Goal: Communication & Community: Answer question/provide support

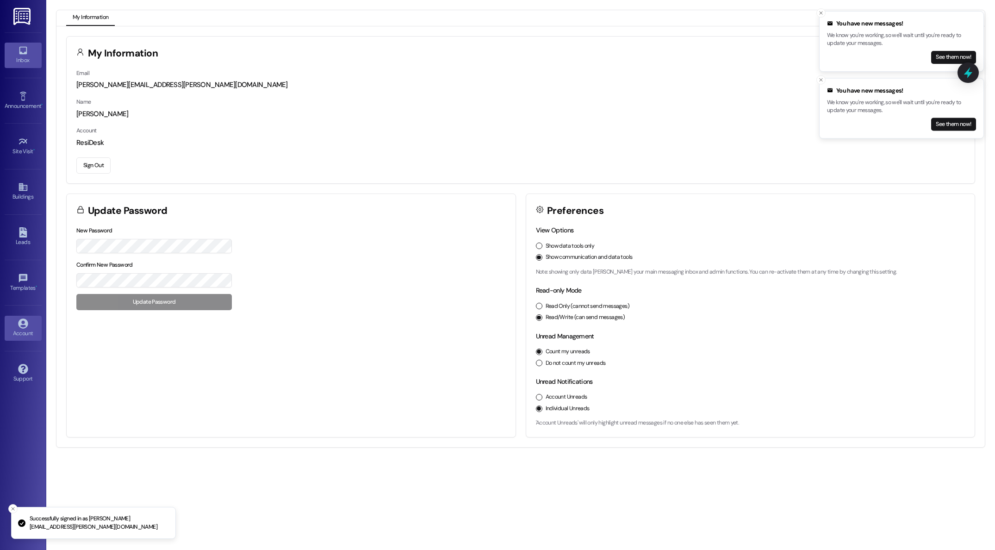
click at [19, 58] on div "Inbox" at bounding box center [23, 60] width 46 height 9
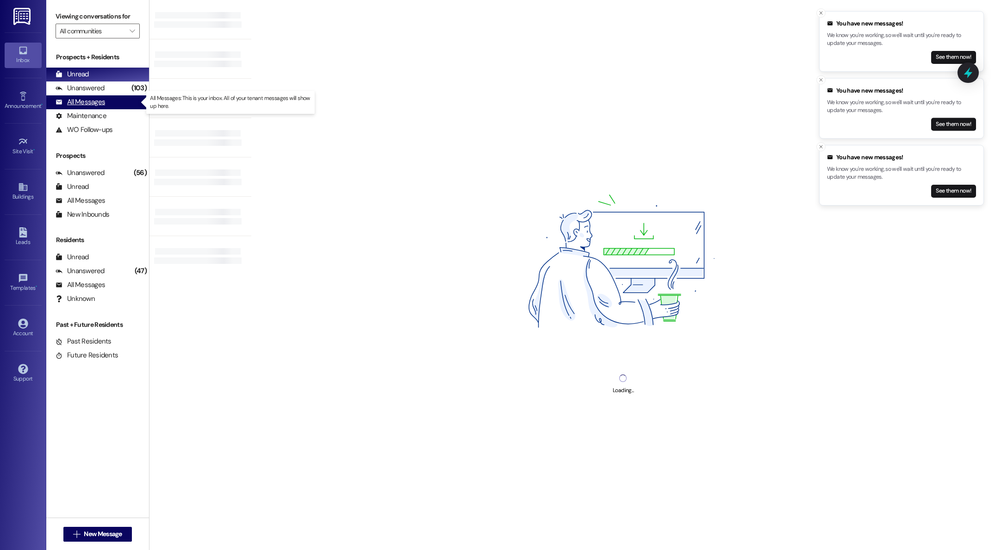
click at [96, 102] on div "All Messages" at bounding box center [81, 102] width 50 height 10
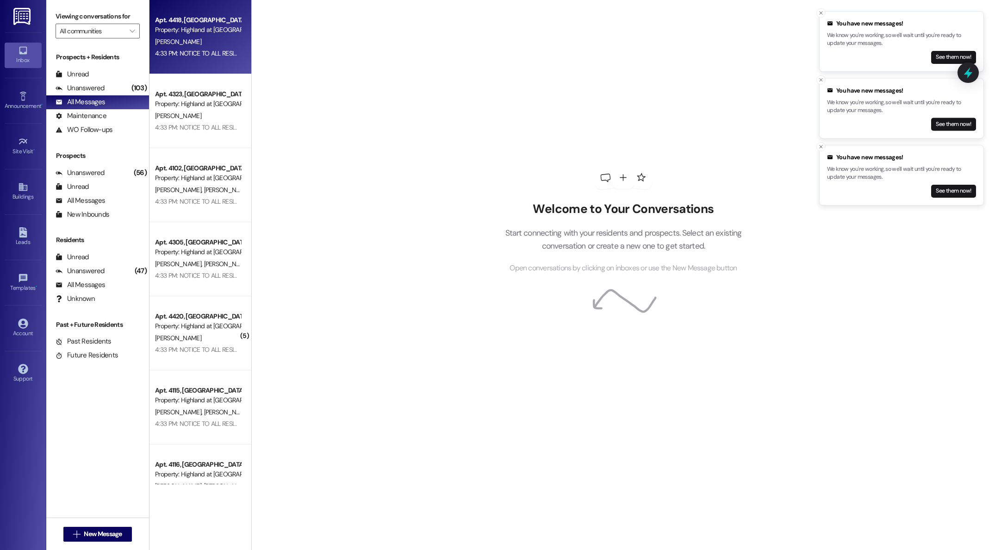
click at [205, 36] on div "[PERSON_NAME]" at bounding box center [197, 42] width 87 height 12
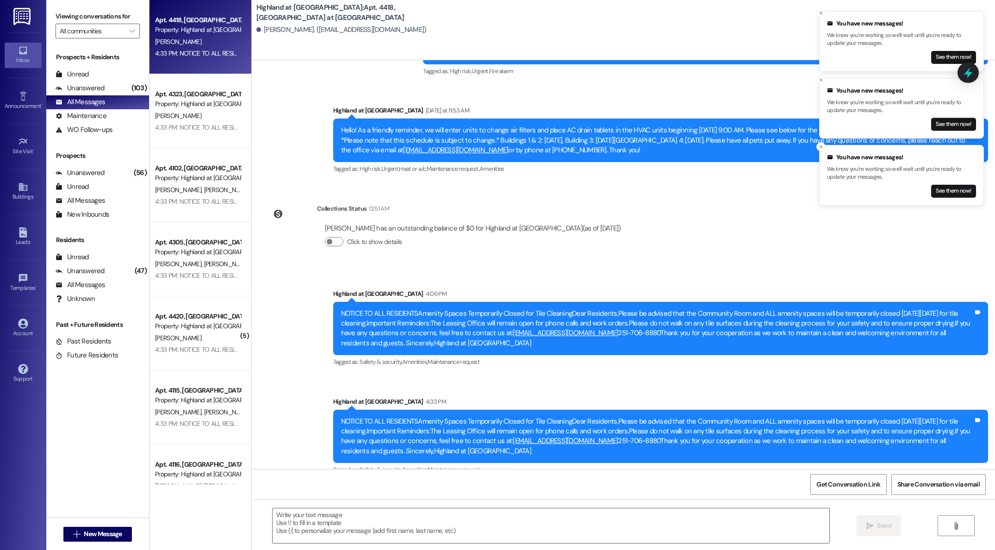
scroll to position [3997, 0]
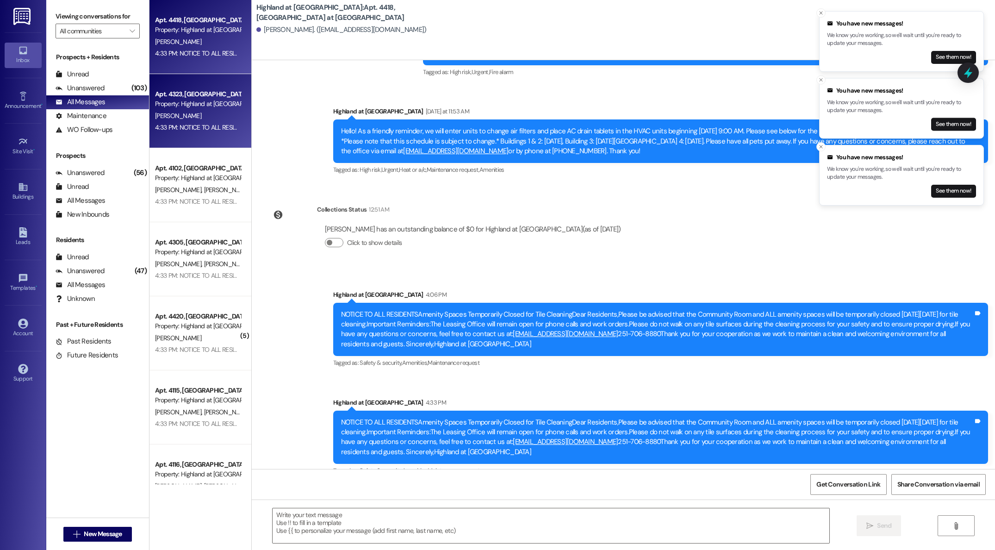
click at [175, 111] on div "[PERSON_NAME]" at bounding box center [197, 116] width 87 height 12
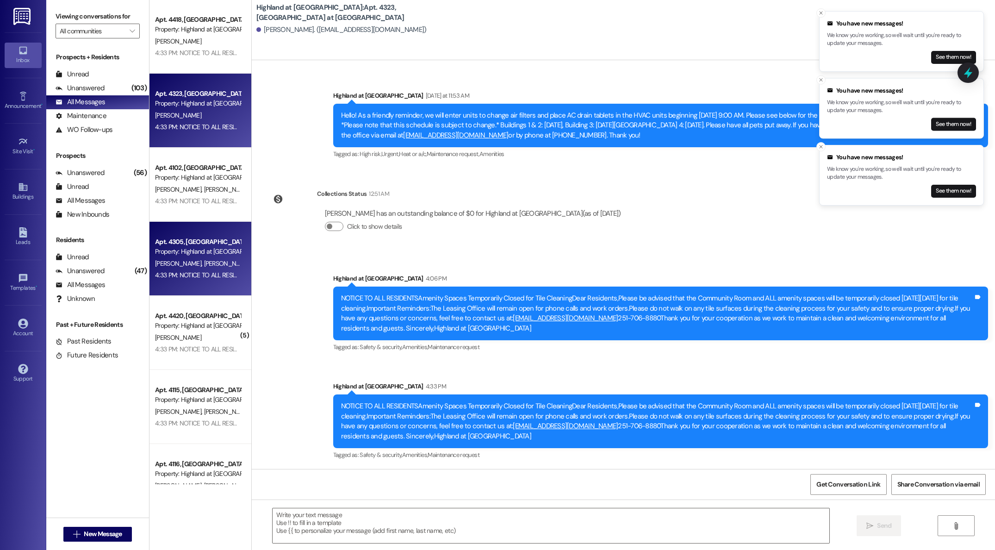
scroll to position [1, 0]
click at [183, 248] on div "Apt. 4418, 4000 Highland at [GEOGRAPHIC_DATA] Property: [GEOGRAPHIC_DATA] at [G…" at bounding box center [201, 242] width 102 height 484
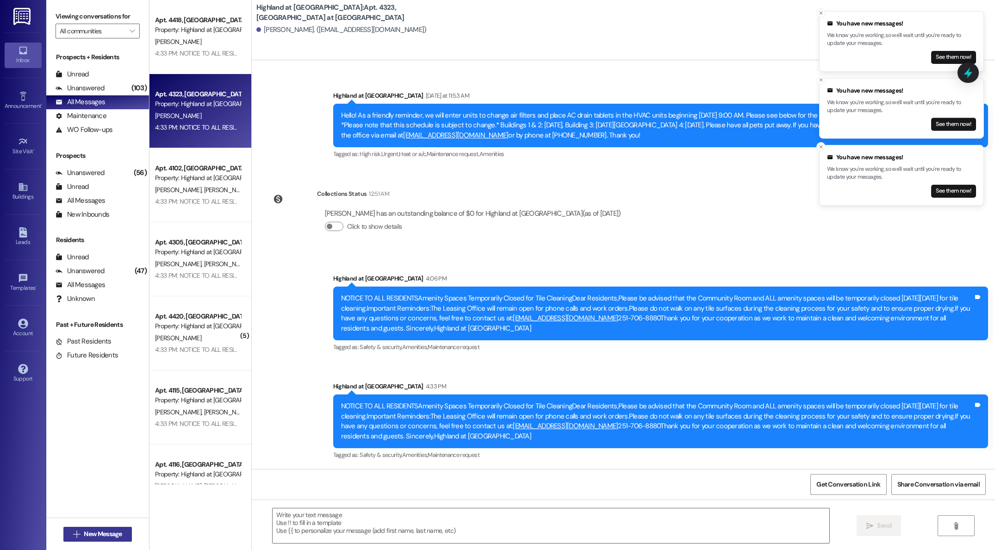
click at [93, 533] on span "New Message" at bounding box center [103, 534] width 38 height 10
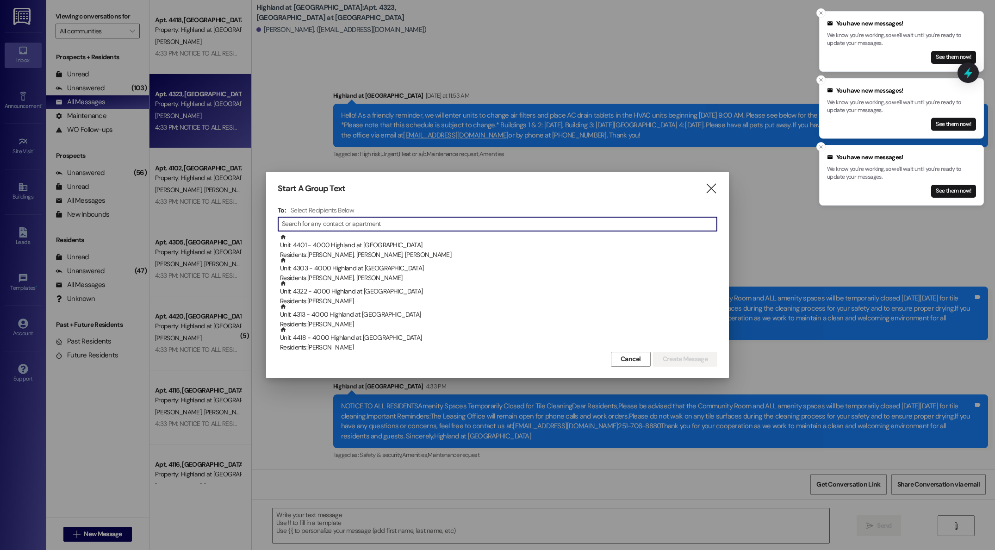
click at [376, 220] on input at bounding box center [499, 224] width 435 height 13
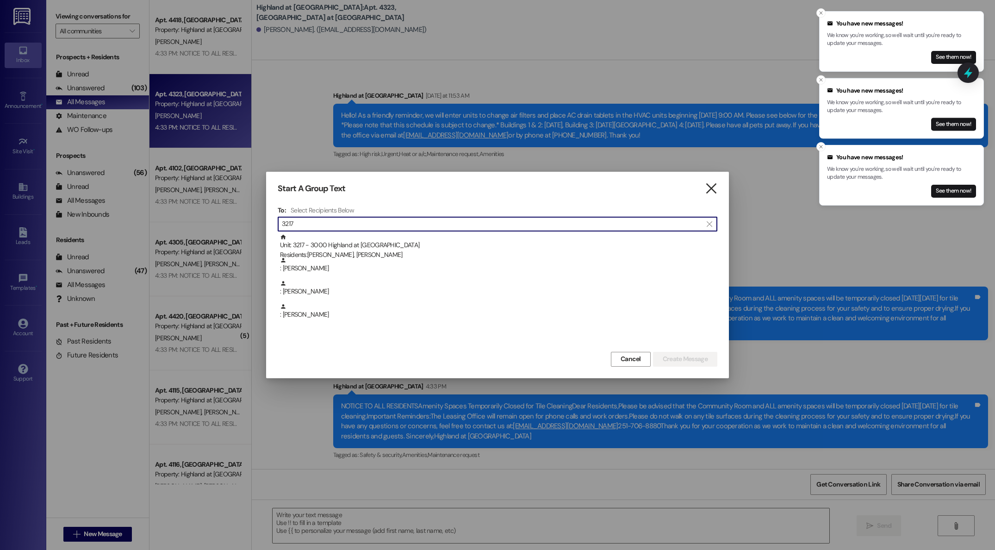
type input "3217"
click at [712, 188] on icon "" at bounding box center [711, 189] width 12 height 10
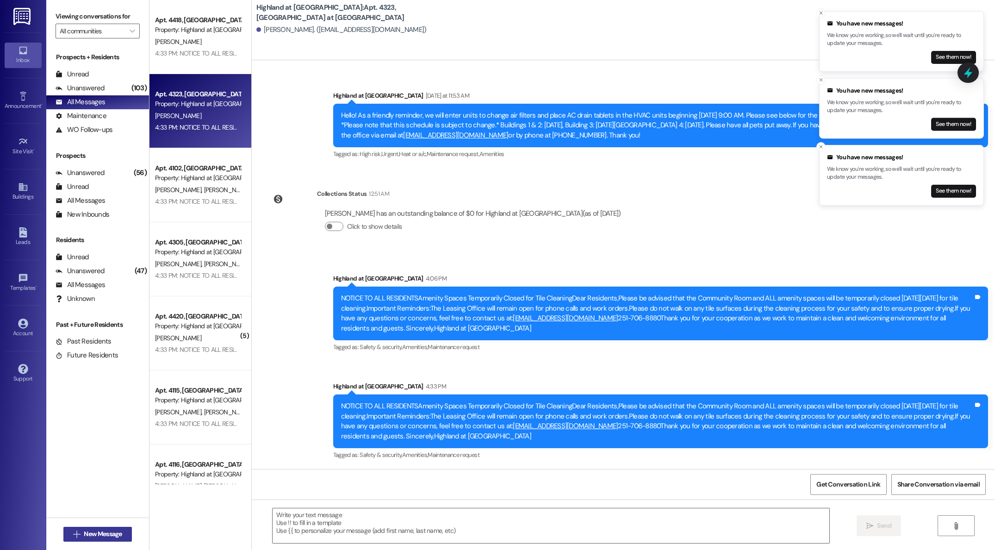
click at [88, 541] on button " New Message" at bounding box center [97, 534] width 69 height 15
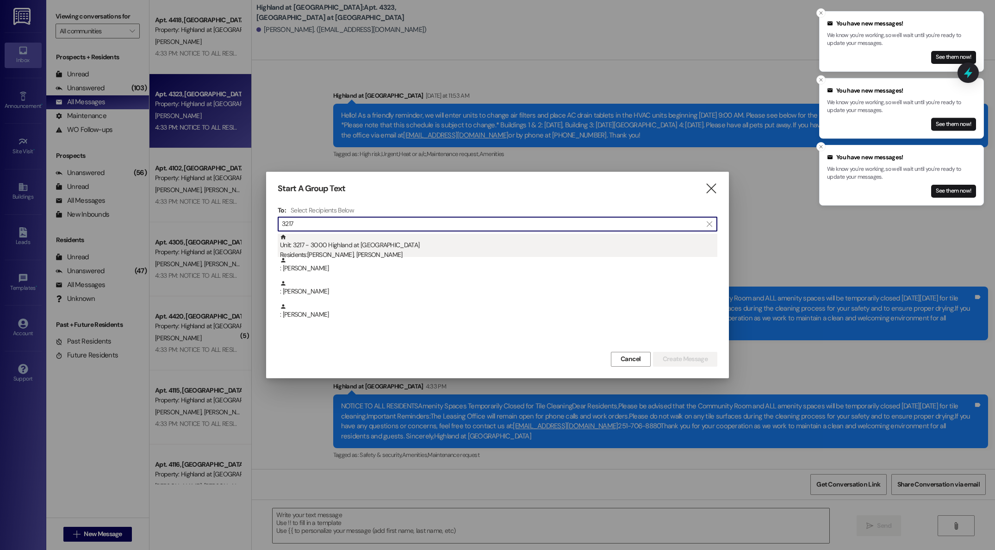
type input "3217"
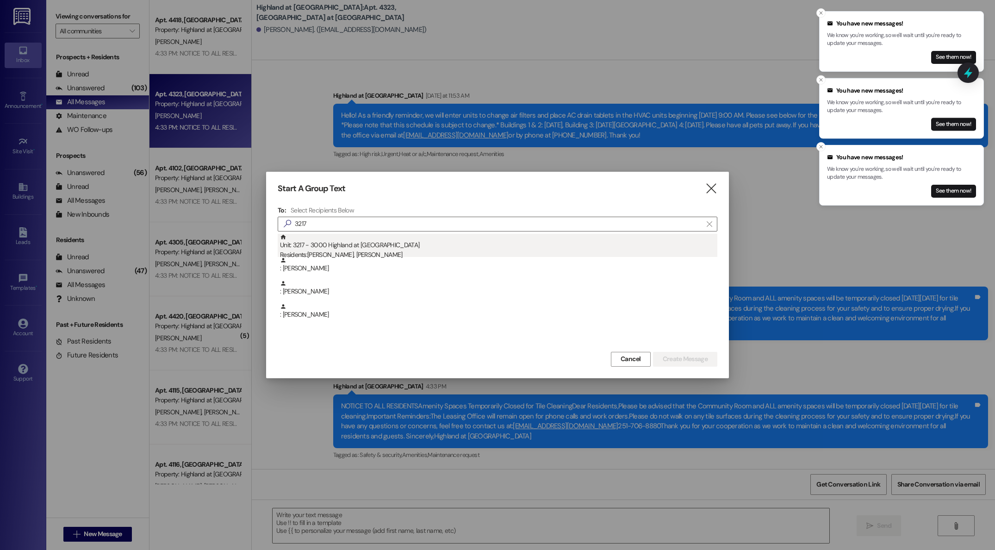
click at [383, 250] on div "Residents: [PERSON_NAME], [PERSON_NAME]" at bounding box center [498, 255] width 437 height 10
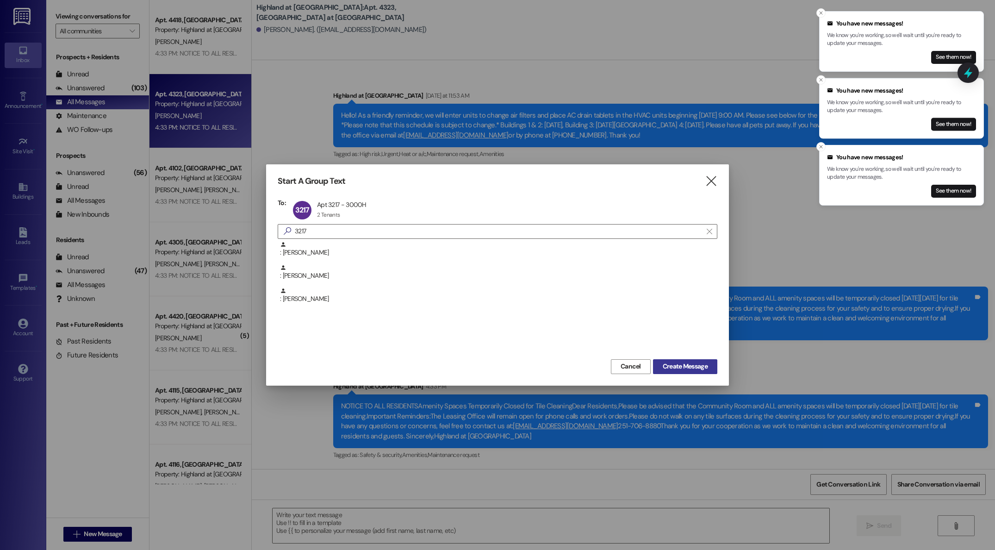
click at [684, 368] on span "Create Message" at bounding box center [685, 367] width 45 height 10
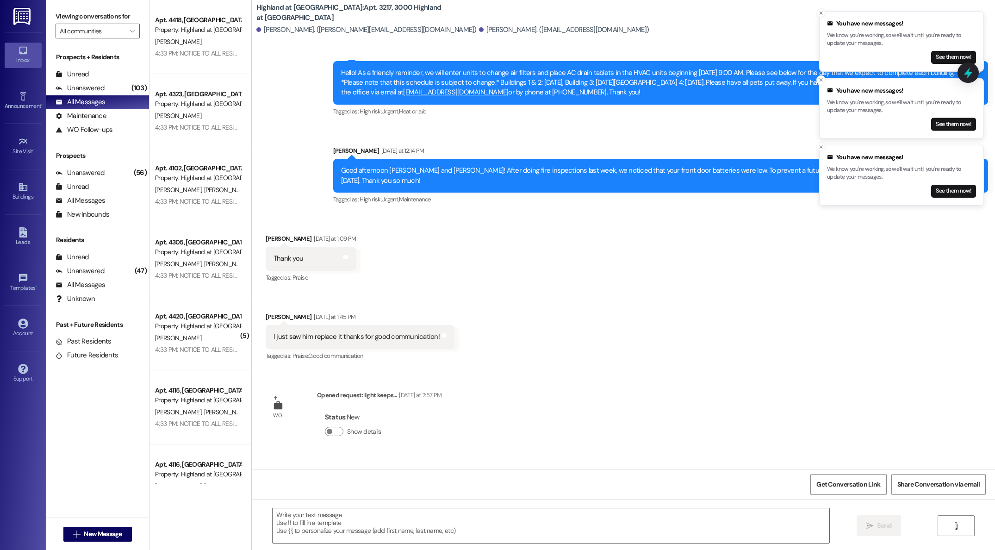
scroll to position [3458, 0]
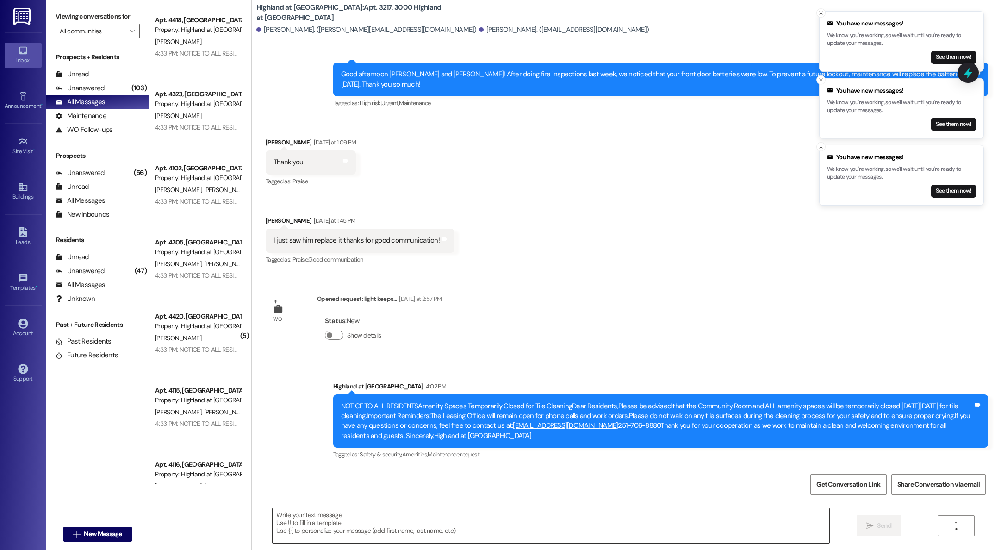
click at [400, 525] on textarea at bounding box center [551, 525] width 557 height 35
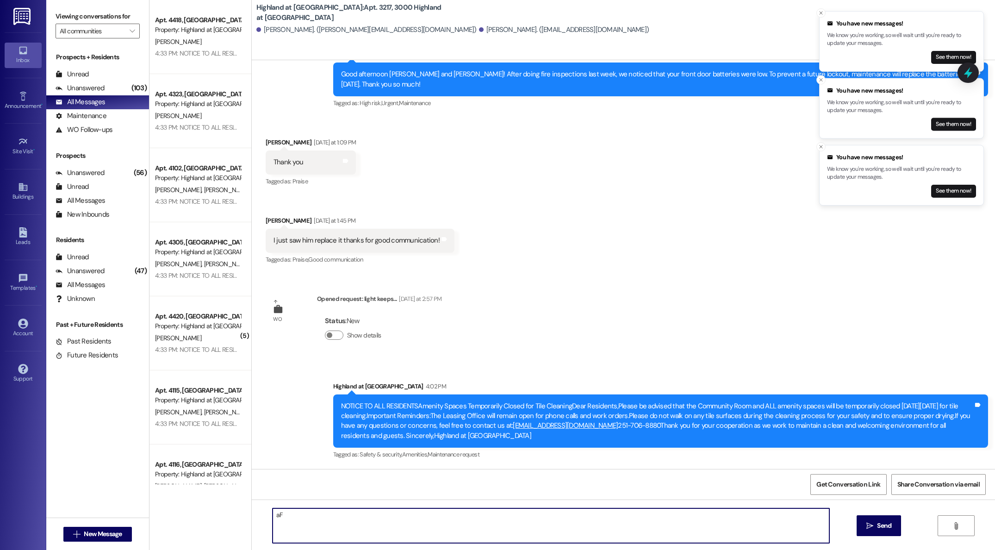
type textarea "a"
type textarea "Afternoon, we had a package brought to [GEOGRAPHIC_DATA] by another resident fo…"
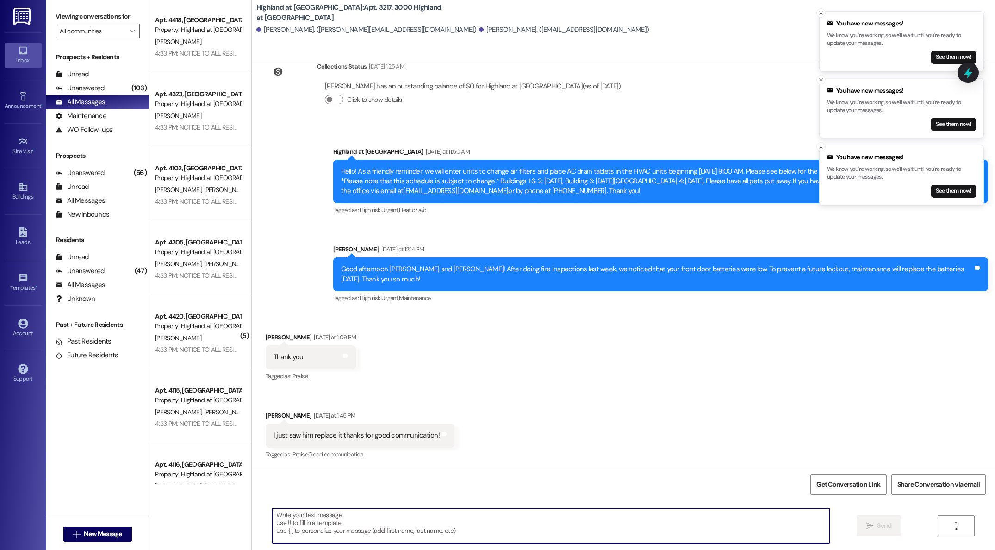
scroll to position [3262, 0]
click at [400, 525] on textarea at bounding box center [551, 525] width 557 height 35
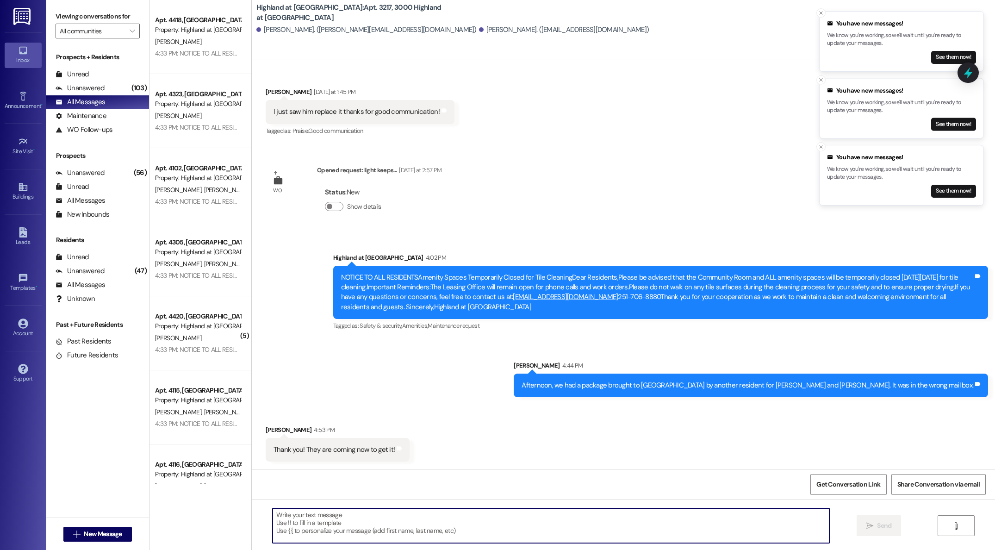
scroll to position [3, 0]
click at [466, 519] on textarea at bounding box center [551, 525] width 557 height 35
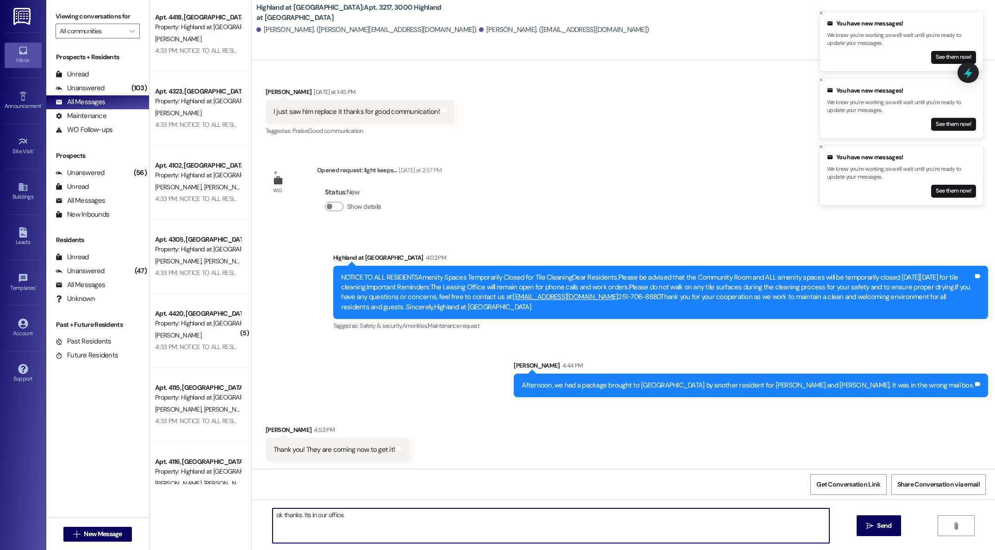
type textarea "ok thanks. Its in our office."
